Goal: Information Seeking & Learning: Learn about a topic

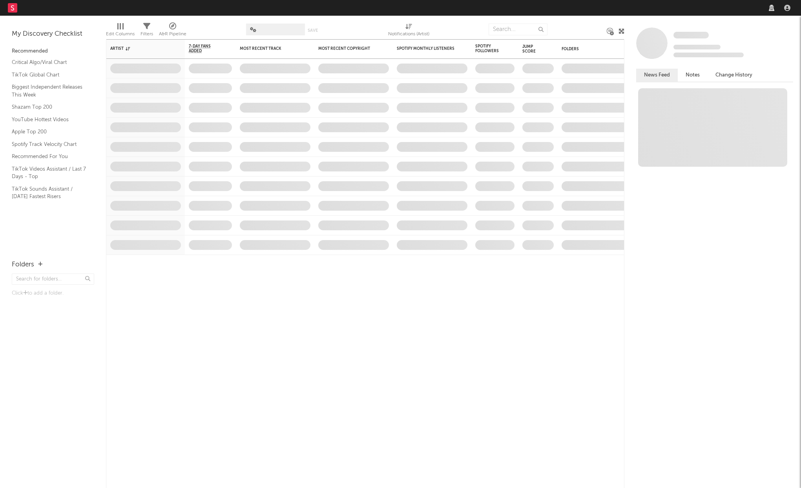
select select "warner_chappell"
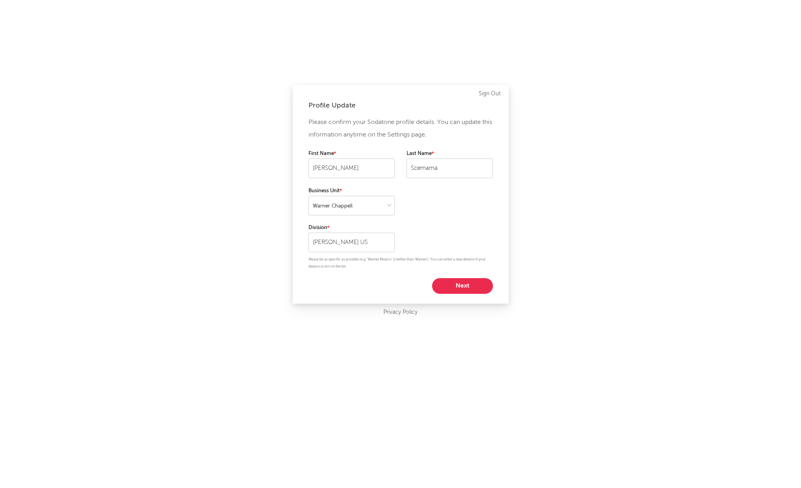
click at [537, 242] on div "Profile Update Please confirm your Sodatone profile details. You can update thi…" at bounding box center [400, 244] width 801 height 488
click at [459, 282] on button "Next" at bounding box center [462, 286] width 61 height 16
select select "assistant_coordinator"
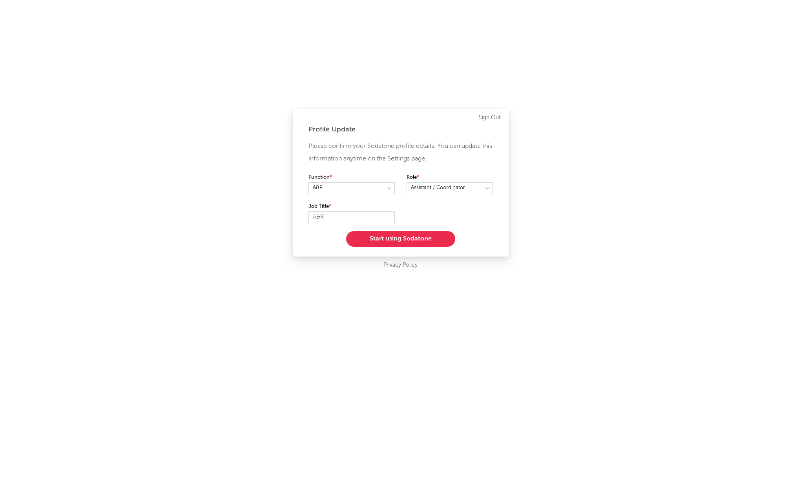
click at [411, 242] on button "Start using Sodatone" at bounding box center [400, 239] width 109 height 16
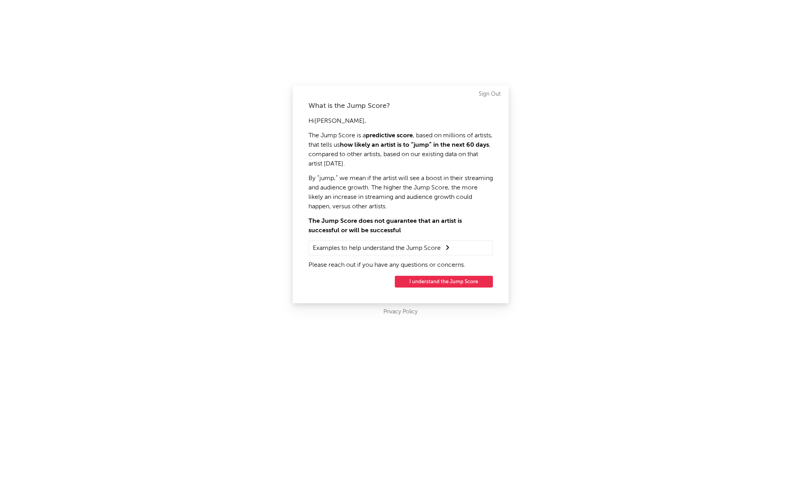
click at [422, 281] on button "I understand the Jump Score" at bounding box center [444, 282] width 98 height 12
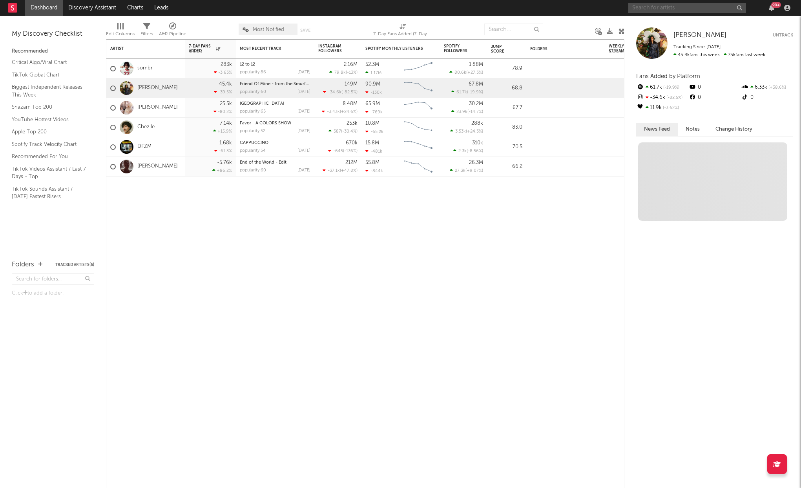
click at [656, 7] on input "text" at bounding box center [687, 8] width 118 height 10
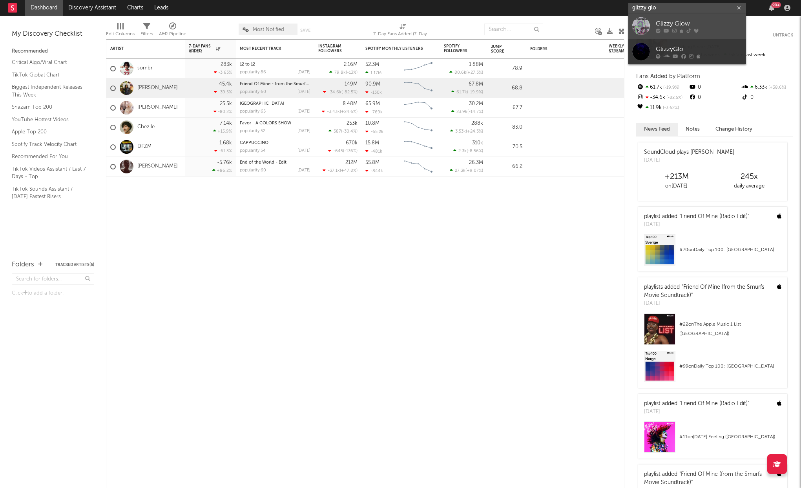
type input "glizzy glo"
click at [656, 32] on icon at bounding box center [657, 30] width 5 height 5
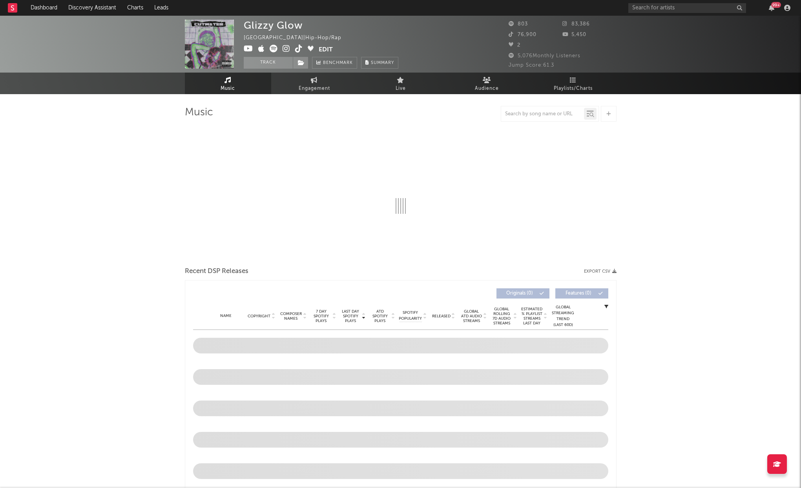
select select "6m"
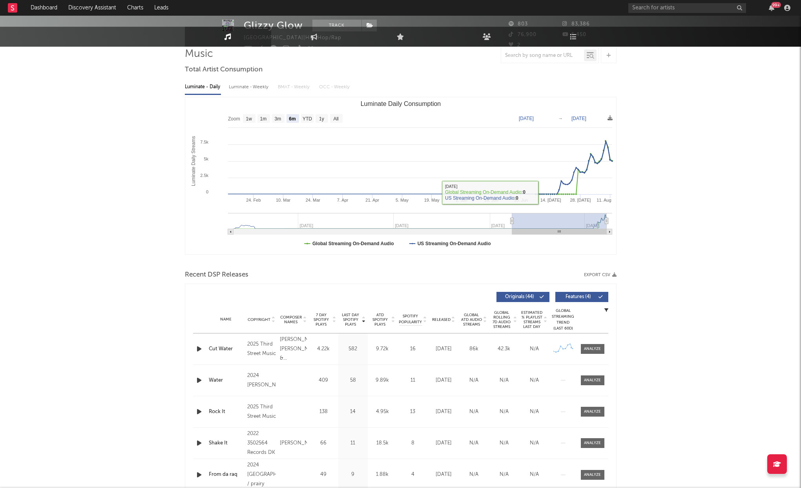
scroll to position [67, 0]
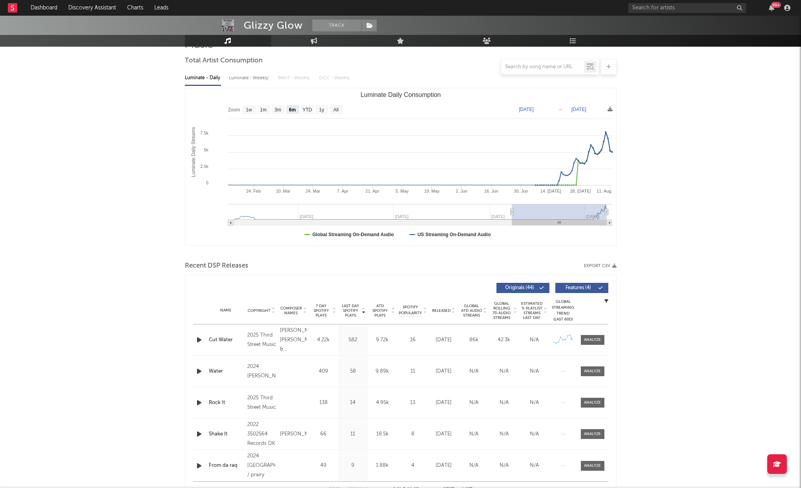
click at [200, 341] on icon "button" at bounding box center [199, 340] width 8 height 10
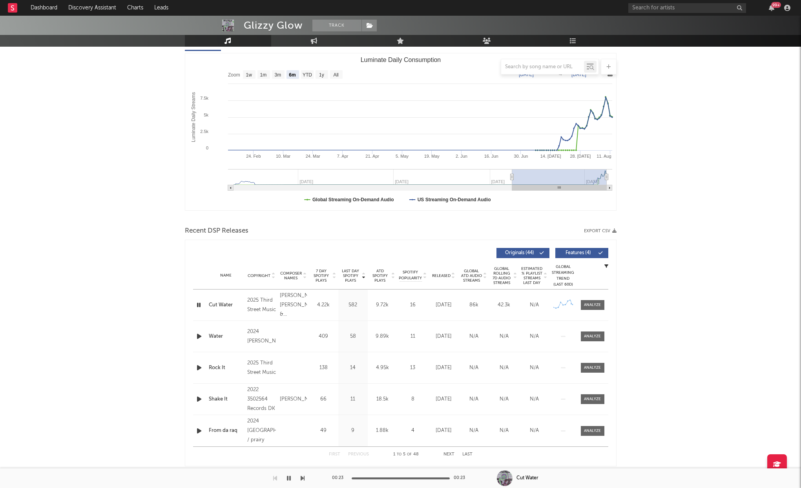
scroll to position [102, 0]
click at [587, 307] on div at bounding box center [592, 305] width 17 height 6
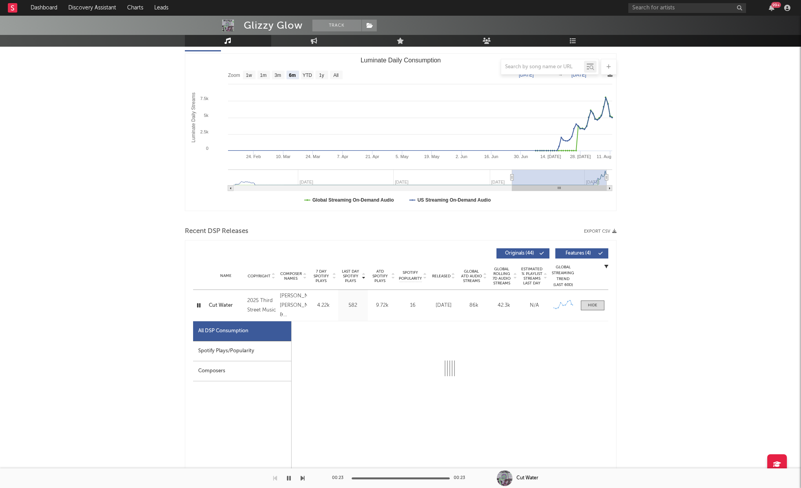
click at [240, 357] on div "Spotify Plays/Popularity" at bounding box center [242, 351] width 98 height 20
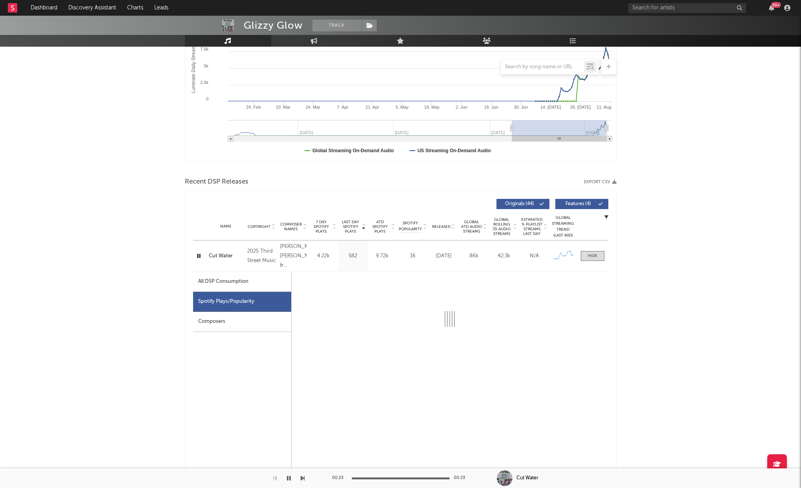
select select "1w"
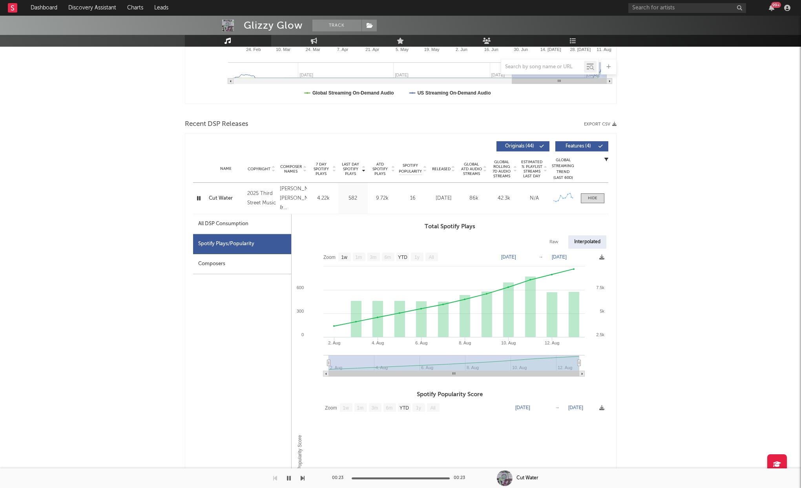
scroll to position [213, 0]
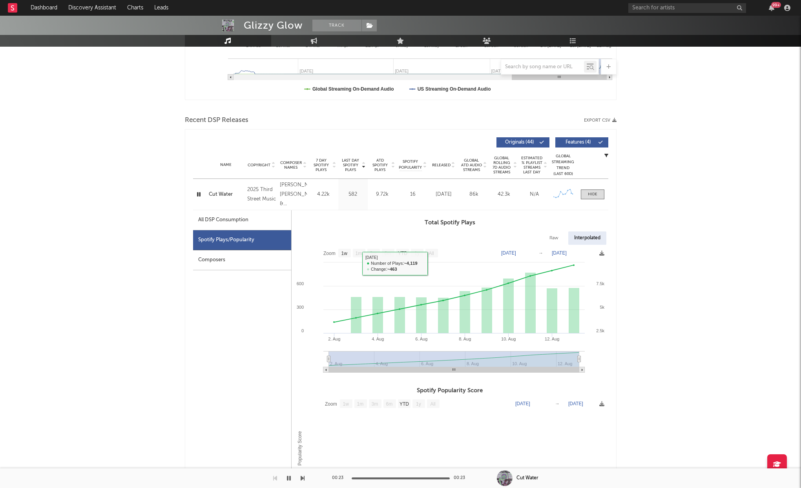
click at [235, 215] on div "All DSP Consumption" at bounding box center [223, 219] width 50 height 9
select select "1w"
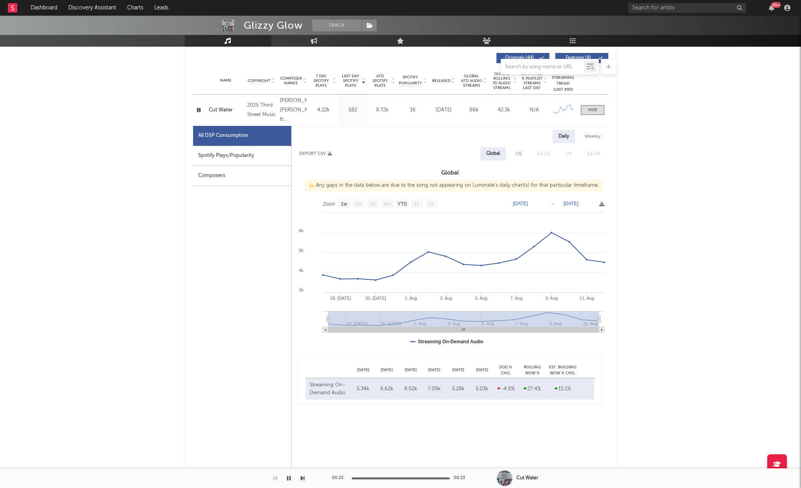
scroll to position [298, 0]
click at [248, 155] on div "Spotify Plays/Popularity" at bounding box center [242, 156] width 98 height 20
select select "1w"
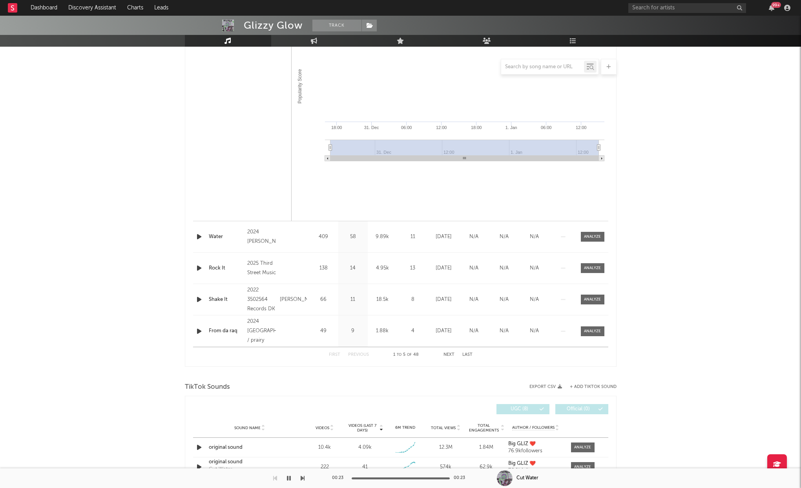
scroll to position [576, 0]
click at [696, 4] on input "text" at bounding box center [687, 8] width 118 height 10
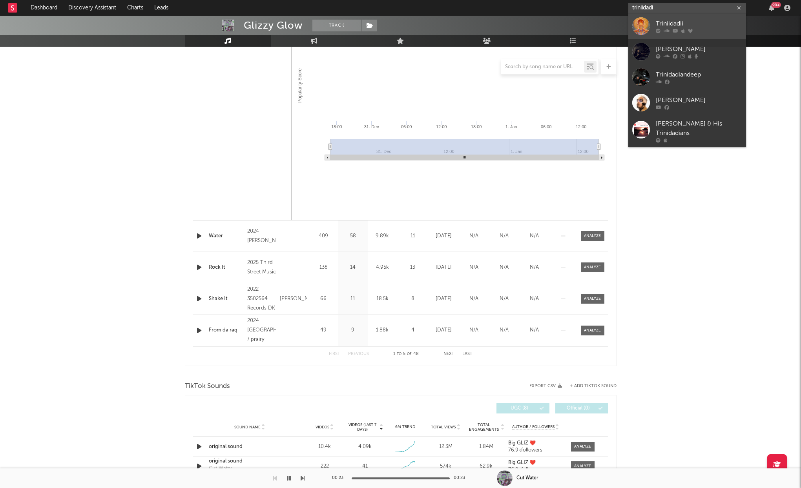
type input "triniidadi"
click at [682, 27] on div "Triniidadii" at bounding box center [698, 23] width 86 height 9
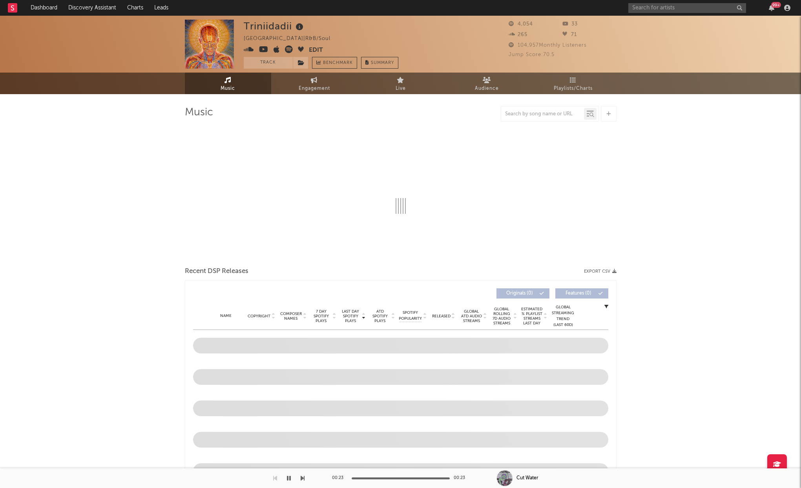
select select "6m"
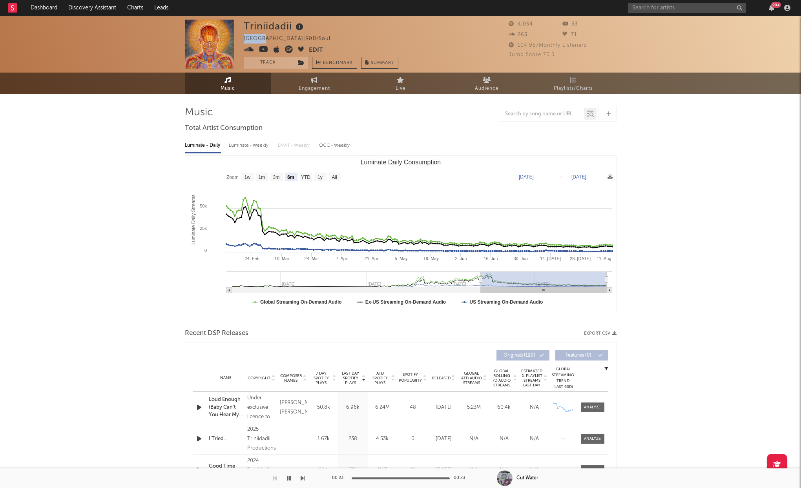
drag, startPoint x: 245, startPoint y: 39, endPoint x: 263, endPoint y: 39, distance: 18.0
click at [263, 39] on div "Canada | R&B/Soul" at bounding box center [292, 38] width 96 height 9
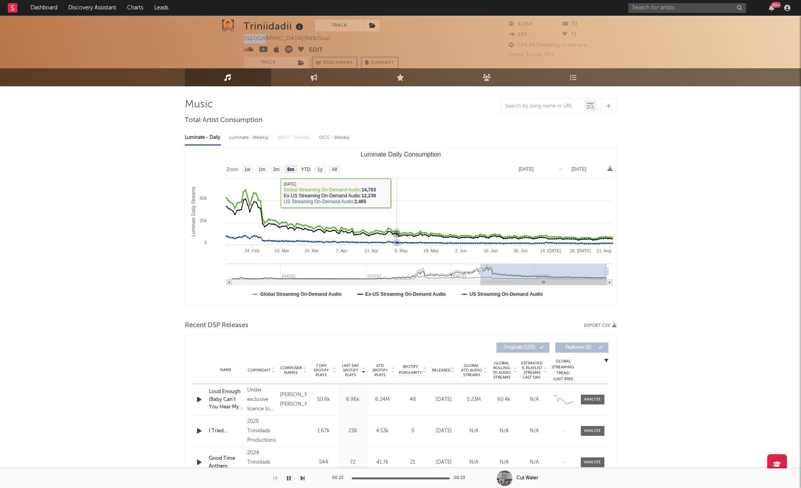
scroll to position [9, 0]
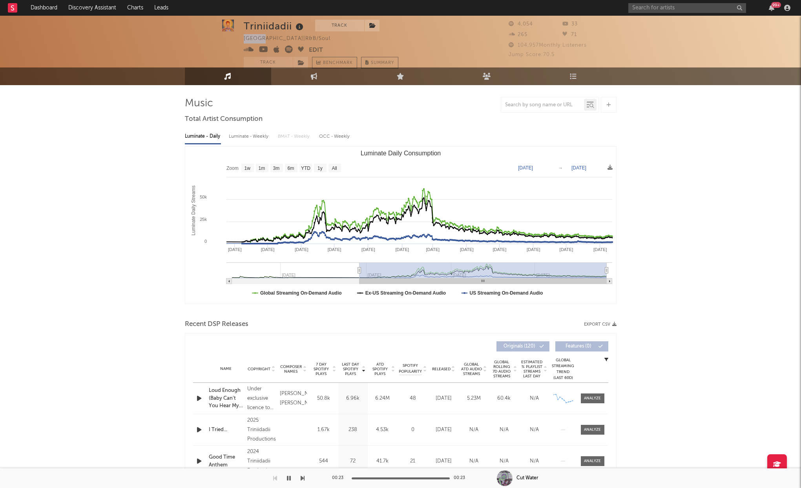
type input "[DATE]"
select select "1y"
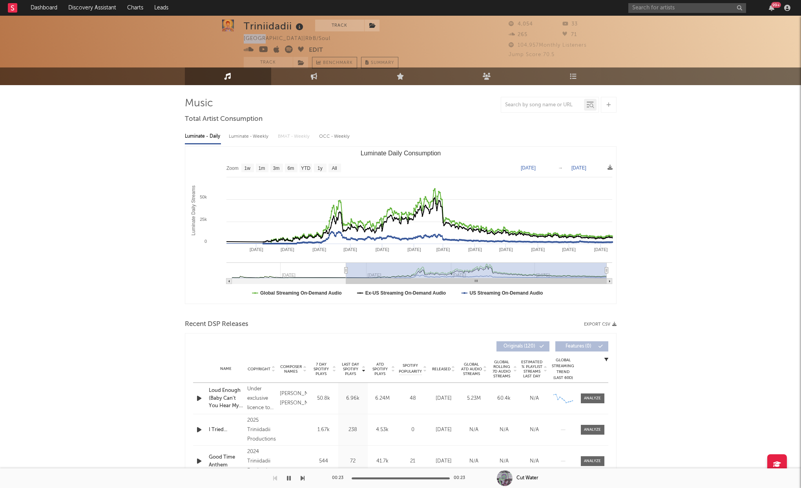
type input "[DATE]"
drag, startPoint x: 479, startPoint y: 269, endPoint x: 344, endPoint y: 275, distance: 135.5
click at [344, 275] on g "Luminate Daily Consumption" at bounding box center [419, 273] width 386 height 22
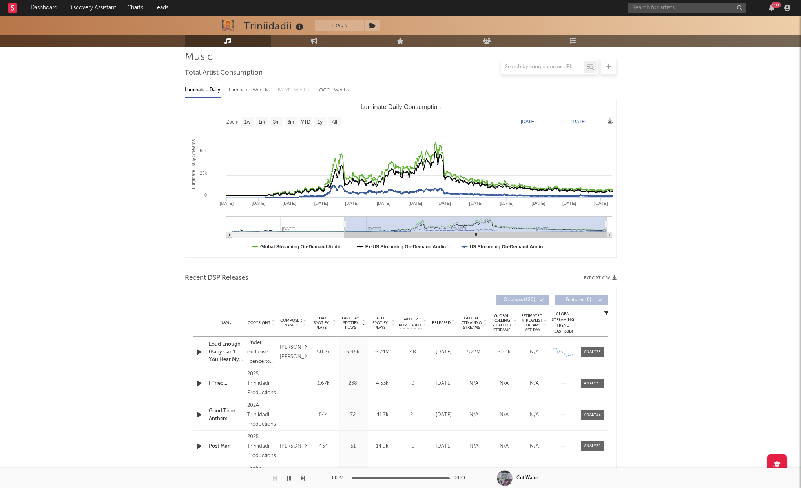
scroll to position [25, 0]
